Goal: Communication & Community: Ask a question

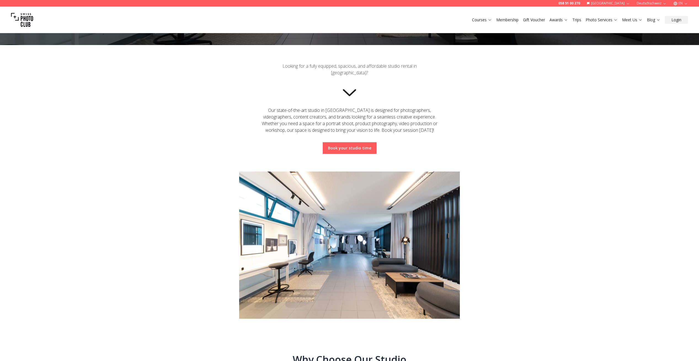
scroll to position [81, 0]
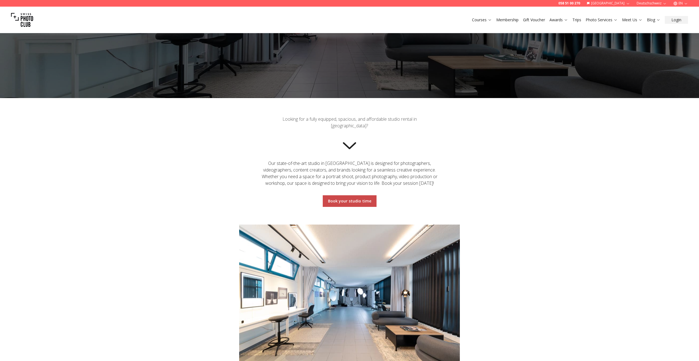
click at [351, 199] on link "Book your studio time" at bounding box center [349, 201] width 43 height 6
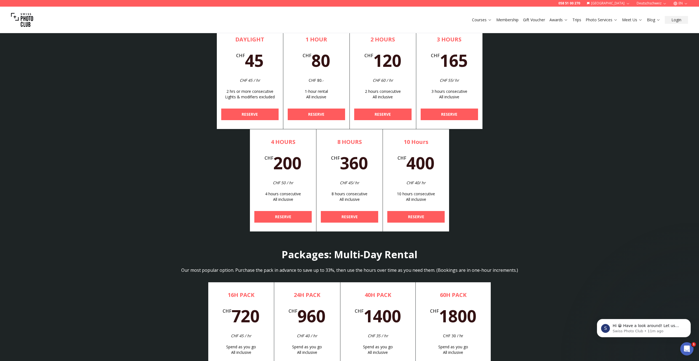
scroll to position [1631, 0]
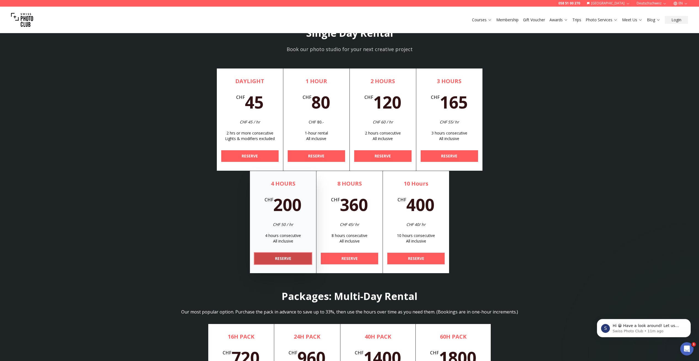
click at [279, 258] on b "RESERVE" at bounding box center [283, 258] width 16 height 6
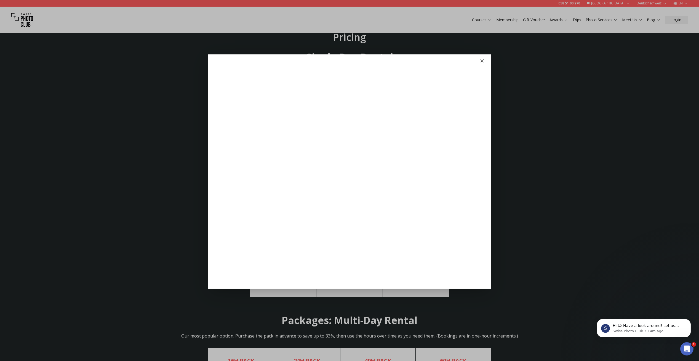
scroll to position [1606, 0]
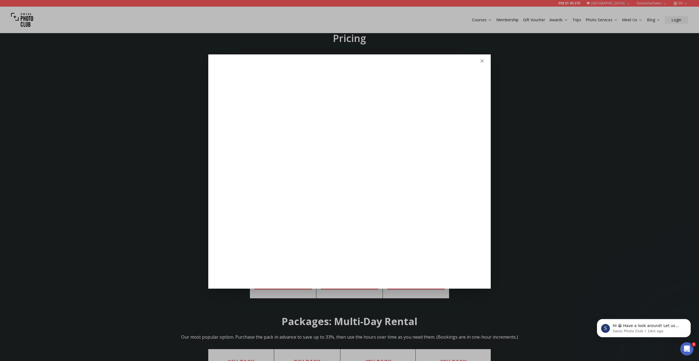
click at [483, 61] on icon "button" at bounding box center [482, 61] width 4 height 4
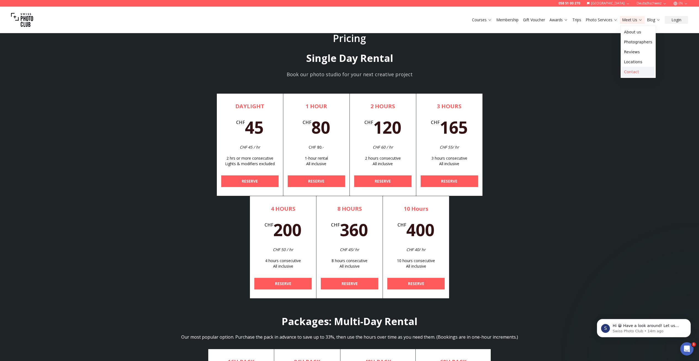
click at [630, 73] on link "Contact" at bounding box center [638, 72] width 33 height 10
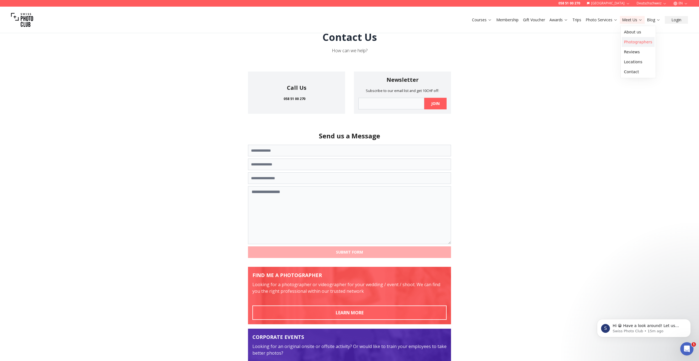
scroll to position [20, 0]
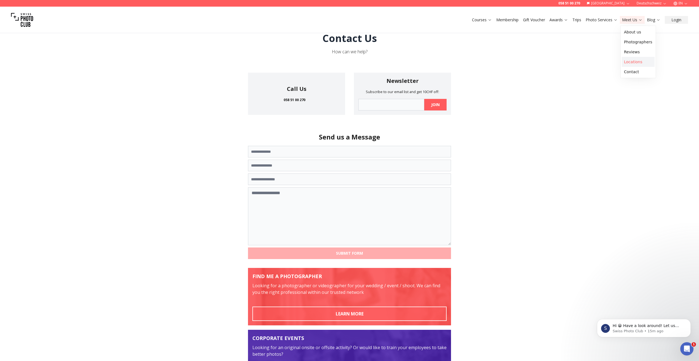
click at [635, 61] on link "Locations" at bounding box center [638, 62] width 33 height 10
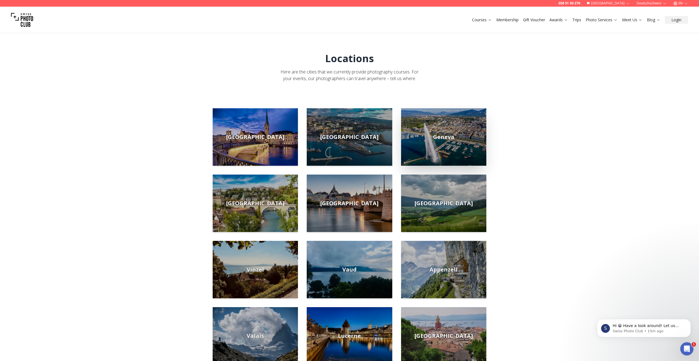
click at [446, 137] on span "Geneva" at bounding box center [443, 137] width 21 height 8
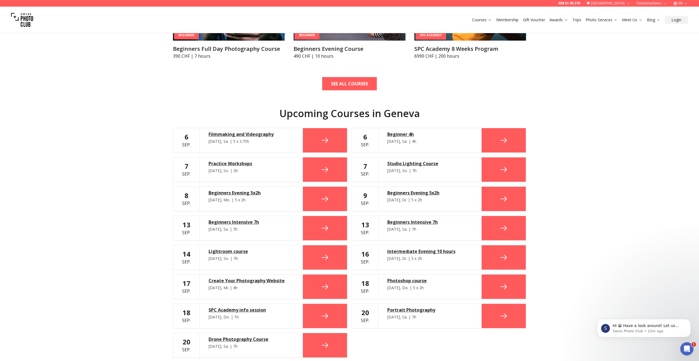
scroll to position [217, 0]
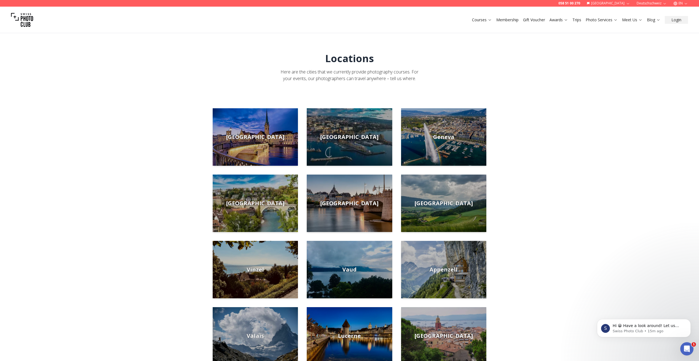
scroll to position [1, 0]
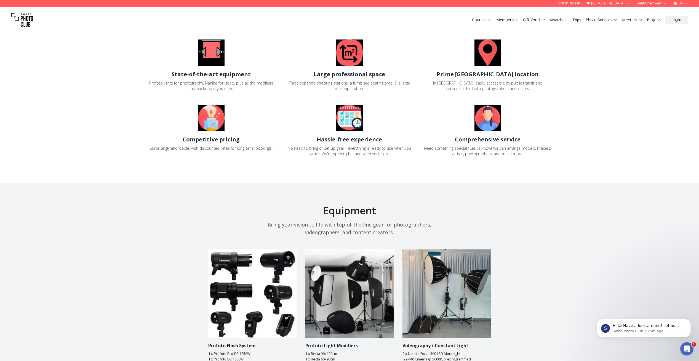
scroll to position [433, 0]
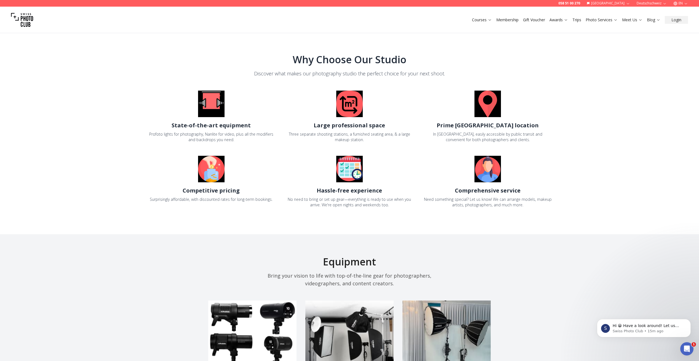
drag, startPoint x: 484, startPoint y: 122, endPoint x: 485, endPoint y: 128, distance: 6.4
click at [485, 124] on h2 "Prime [GEOGRAPHIC_DATA] location" at bounding box center [488, 125] width 102 height 8
click at [489, 104] on img at bounding box center [487, 103] width 26 height 26
drag, startPoint x: 487, startPoint y: 139, endPoint x: 483, endPoint y: 139, distance: 4.4
click at [487, 139] on div "In [GEOGRAPHIC_DATA], easily accessible by public transit and convenient for bo…" at bounding box center [487, 136] width 129 height 11
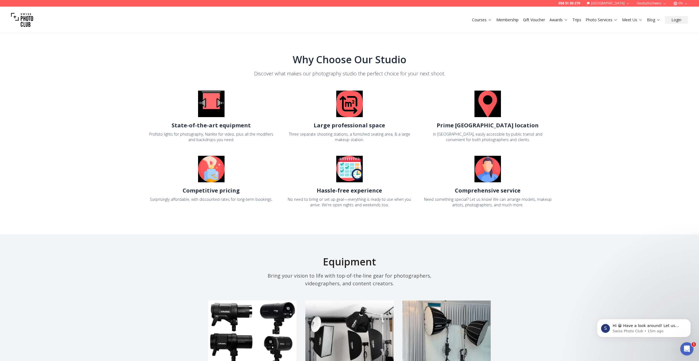
click at [446, 135] on div "In [GEOGRAPHIC_DATA], easily accessible by public transit and convenient for bo…" at bounding box center [487, 136] width 129 height 11
drag, startPoint x: 425, startPoint y: 132, endPoint x: 448, endPoint y: 132, distance: 23.2
click at [425, 132] on div "In [GEOGRAPHIC_DATA], easily accessible by public transit and convenient for bo…" at bounding box center [487, 136] width 129 height 11
click at [471, 136] on div "In [GEOGRAPHIC_DATA], easily accessible by public transit and convenient for bo…" at bounding box center [487, 136] width 129 height 11
click at [500, 140] on div "In [GEOGRAPHIC_DATA], easily accessible by public transit and convenient for bo…" at bounding box center [487, 136] width 129 height 11
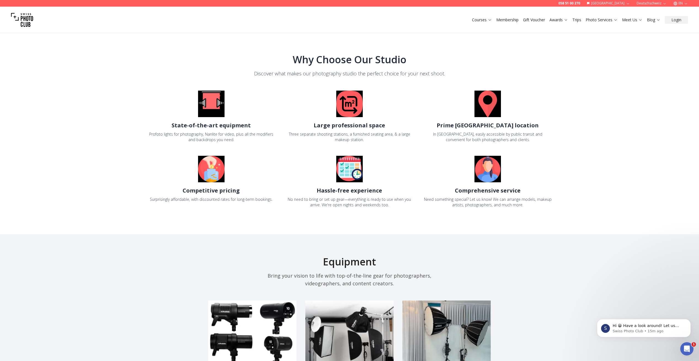
click at [488, 140] on div "In [GEOGRAPHIC_DATA], easily accessible by public transit and convenient for bo…" at bounding box center [487, 136] width 129 height 11
click at [505, 139] on div "In [GEOGRAPHIC_DATA], easily accessible by public transit and convenient for bo…" at bounding box center [487, 136] width 129 height 11
click at [512, 135] on div "In [GEOGRAPHIC_DATA], easily accessible by public transit and convenient for bo…" at bounding box center [487, 136] width 129 height 11
drag, startPoint x: 489, startPoint y: 106, endPoint x: 489, endPoint y: 112, distance: 5.5
click at [489, 107] on img at bounding box center [487, 103] width 26 height 26
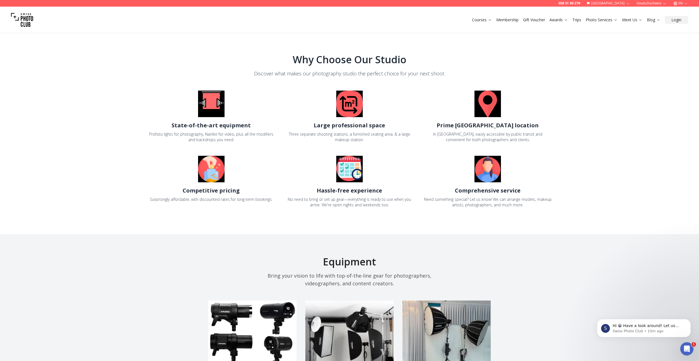
drag, startPoint x: 489, startPoint y: 127, endPoint x: 514, endPoint y: 137, distance: 27.5
click at [489, 126] on h2 "Prime [GEOGRAPHIC_DATA] location" at bounding box center [488, 125] width 102 height 8
click at [524, 140] on div "In [GEOGRAPHIC_DATA], easily accessible by public transit and convenient for bo…" at bounding box center [487, 136] width 129 height 11
click at [535, 142] on div "State-of-the-art equipment Profoto lights for photography, Nanlite for video, p…" at bounding box center [349, 148] width 406 height 117
click at [633, 71] on link "Contact" at bounding box center [638, 72] width 33 height 10
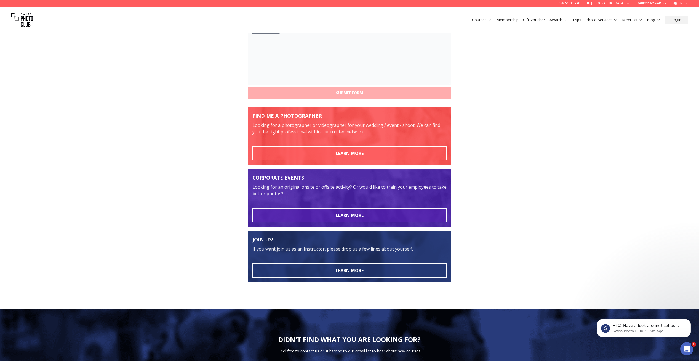
scroll to position [88, 0]
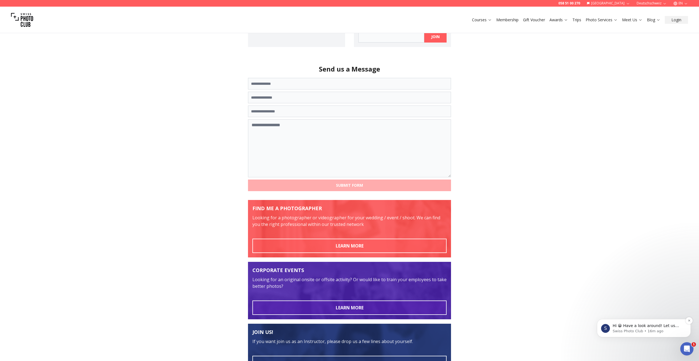
click at [643, 324] on p "Hi 😀 Have a look around! Let us know if you have any questions." at bounding box center [648, 326] width 71 height 6
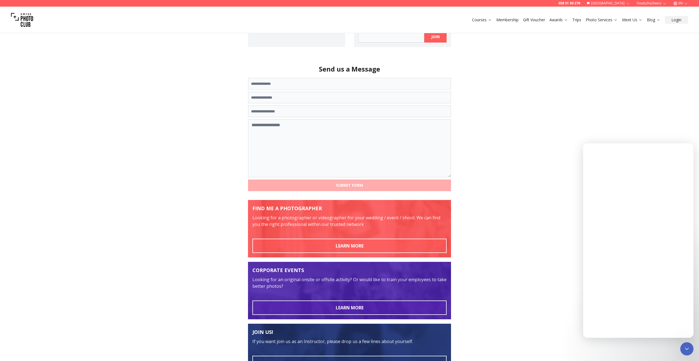
scroll to position [0, 0]
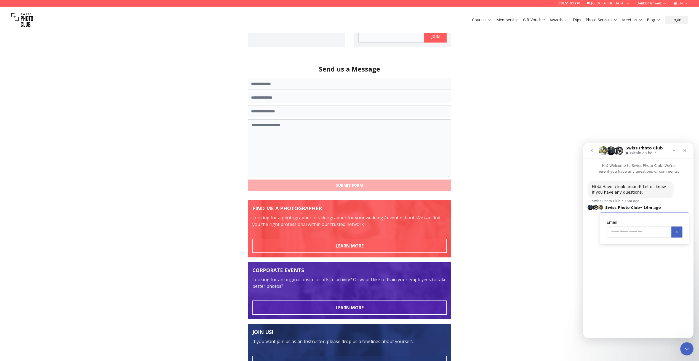
click at [625, 232] on input "Enter your email" at bounding box center [639, 231] width 65 height 11
type input "**********"
click at [626, 192] on div "Hi 😀 Have a look around! Let us know if you have any questions." at bounding box center [630, 189] width 77 height 11
click at [676, 231] on icon "Submit" at bounding box center [676, 232] width 1 height 2
click at [675, 312] on textarea "**********" at bounding box center [638, 314] width 101 height 15
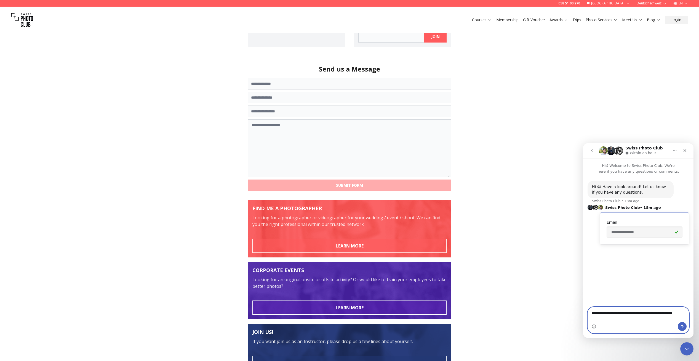
drag, startPoint x: 675, startPoint y: 312, endPoint x: 691, endPoint y: 314, distance: 15.6
click at [675, 312] on textarea "**********" at bounding box center [638, 314] width 101 height 15
drag, startPoint x: 598, startPoint y: 319, endPoint x: 590, endPoint y: 319, distance: 8.3
click at [590, 318] on textarea "**********" at bounding box center [638, 314] width 101 height 15
drag, startPoint x: 597, startPoint y: 318, endPoint x: 651, endPoint y: 324, distance: 54.6
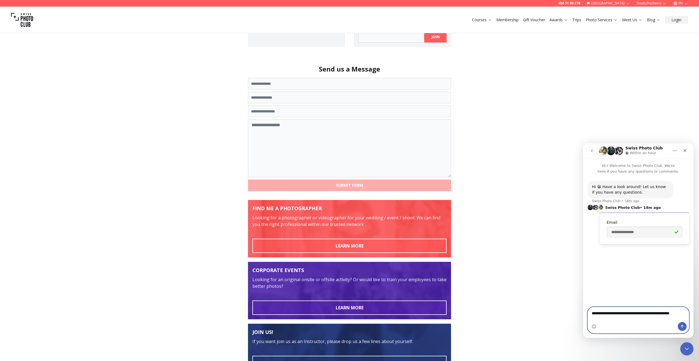
click at [597, 318] on textarea "**********" at bounding box center [638, 314] width 101 height 15
click at [632, 316] on textarea "**********" at bounding box center [638, 308] width 101 height 15
click at [628, 316] on textarea "**********" at bounding box center [638, 308] width 101 height 15
click at [627, 316] on textarea "**********" at bounding box center [638, 308] width 101 height 15
click at [631, 316] on textarea "**********" at bounding box center [638, 308] width 101 height 15
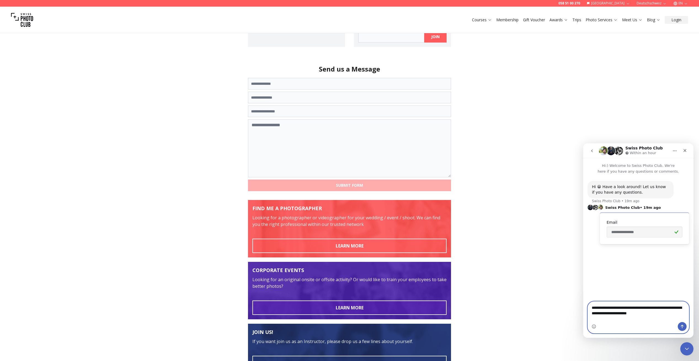
type textarea "**********"
click at [682, 327] on icon "Send a message…" at bounding box center [682, 326] width 4 height 4
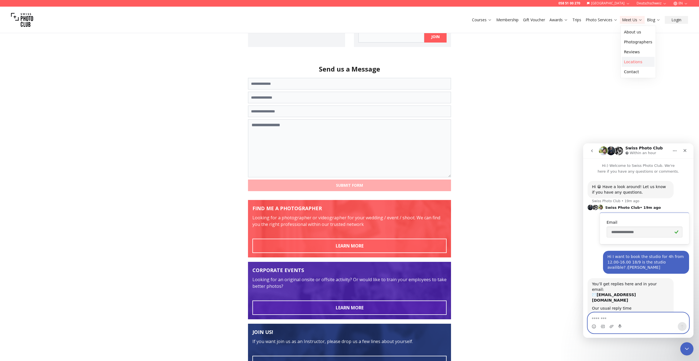
scroll to position [23, 0]
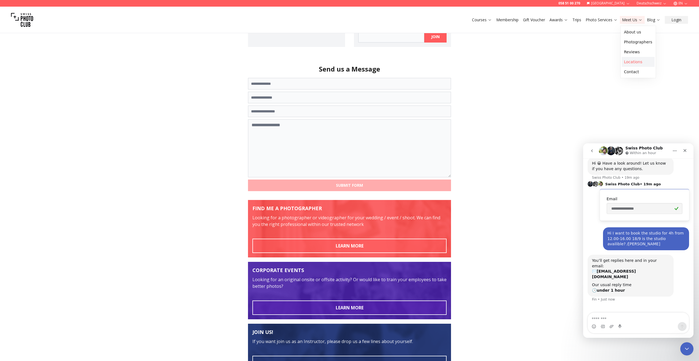
click at [630, 62] on link "Locations" at bounding box center [638, 62] width 33 height 10
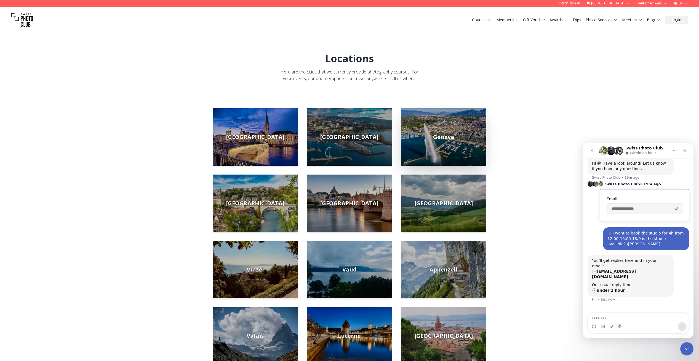
click at [446, 140] on span "Geneva" at bounding box center [443, 137] width 21 height 8
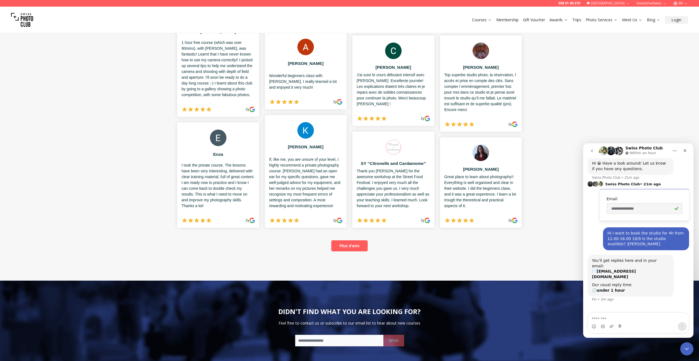
scroll to position [1403, 0]
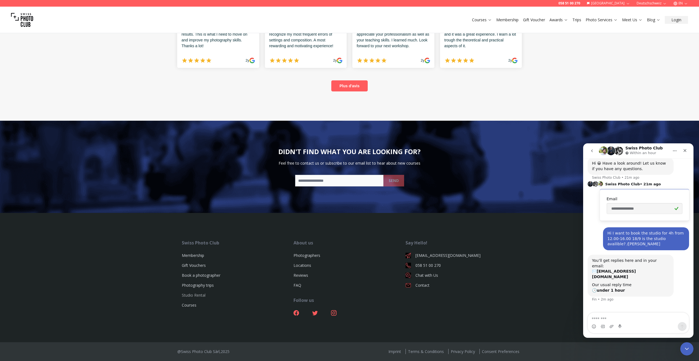
click at [191, 295] on link "Studio Rental" at bounding box center [194, 294] width 24 height 5
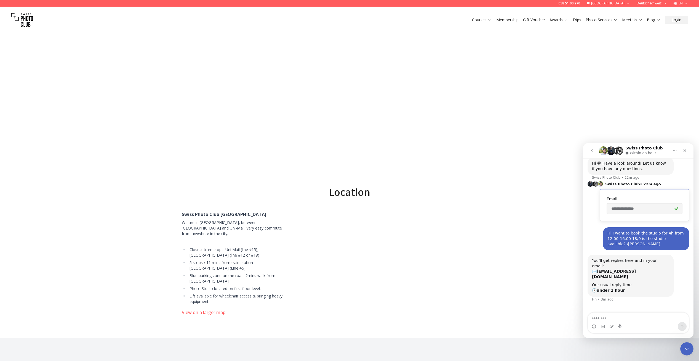
scroll to position [2356, 0]
